Goal: Find specific page/section: Find specific page/section

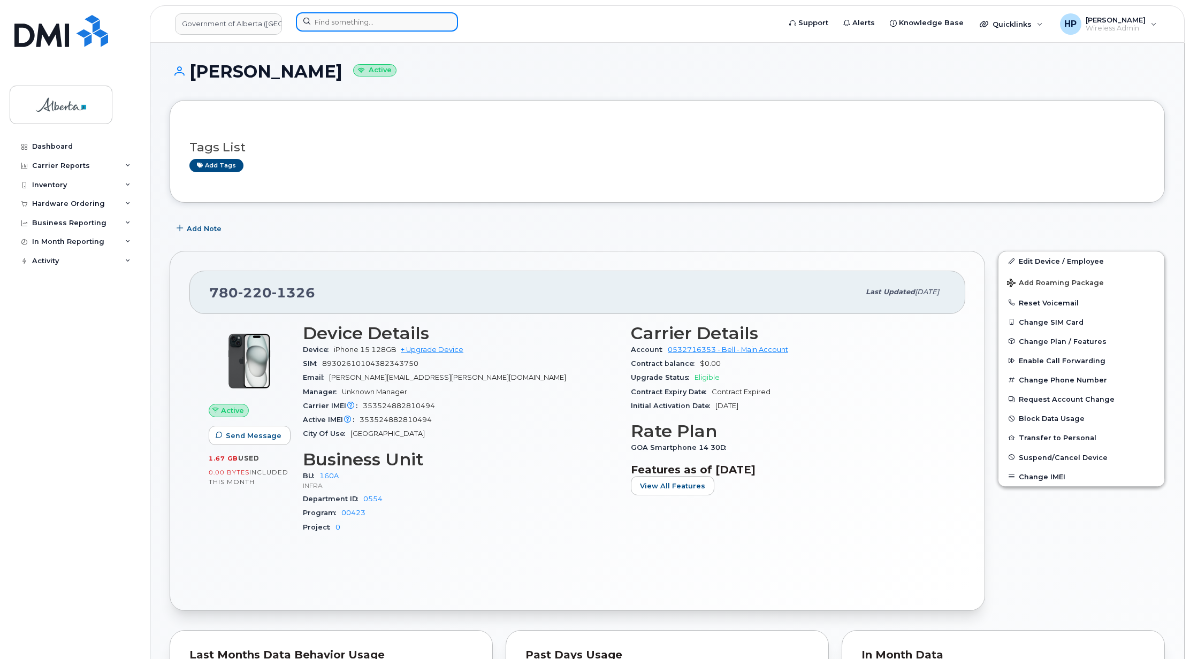
click at [365, 18] on input at bounding box center [377, 21] width 162 height 19
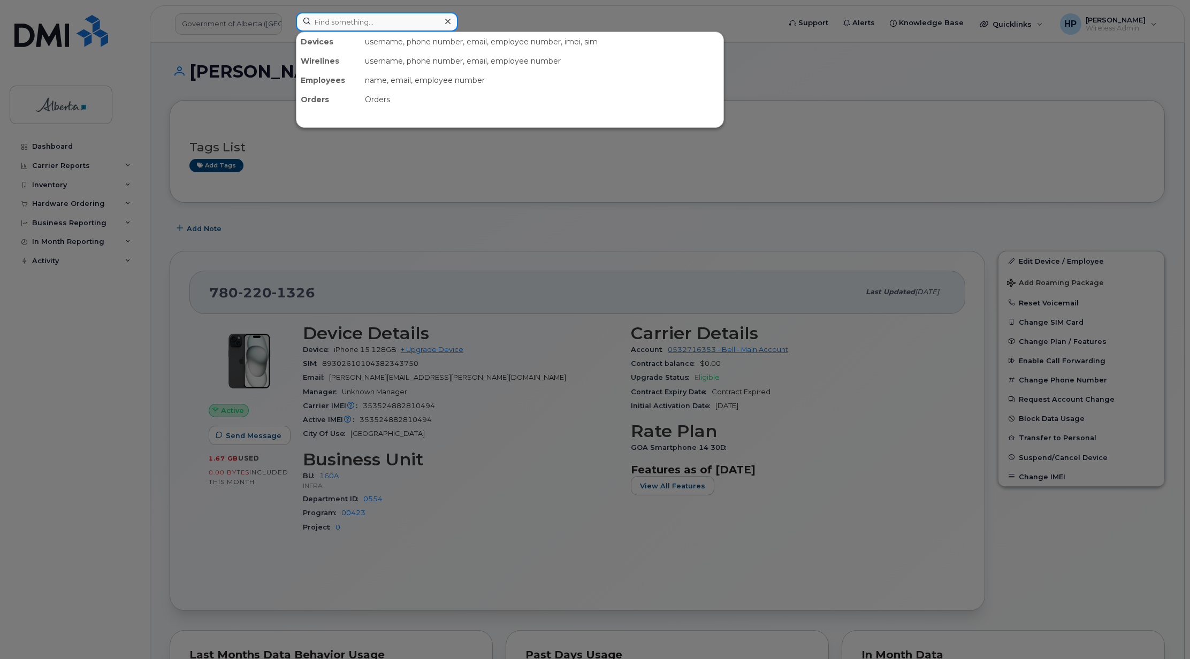
paste input "5879853560"
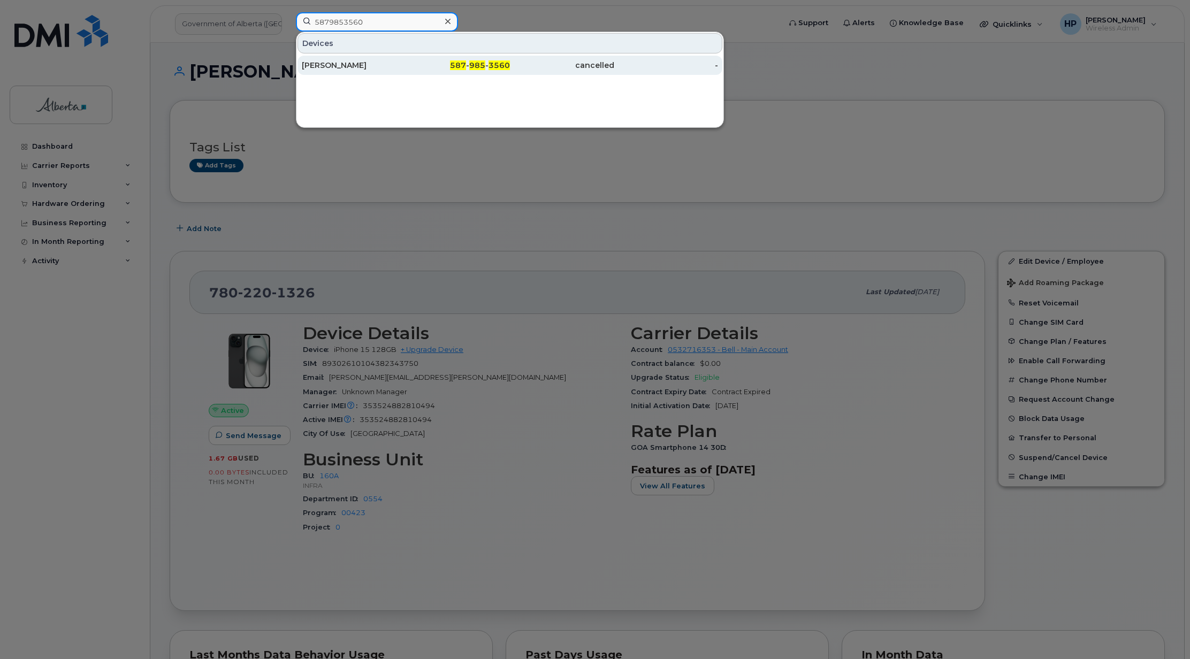
type input "5879853560"
click at [370, 64] on div "Alexandra Bennett" at bounding box center [354, 65] width 104 height 11
